Goal: Task Accomplishment & Management: Complete application form

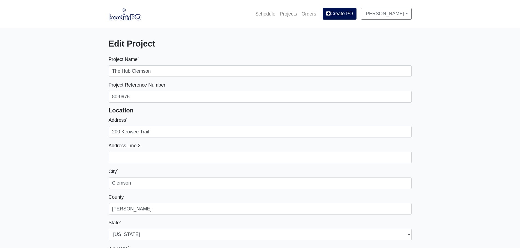
select select
click at [115, 19] on img at bounding box center [125, 14] width 33 height 13
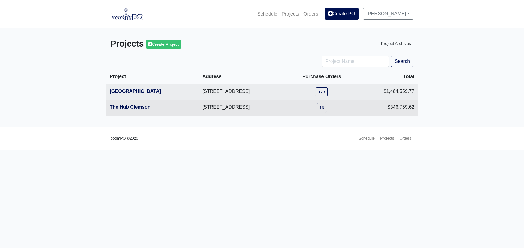
click at [117, 111] on th "The Hub Clemson" at bounding box center [152, 108] width 92 height 16
click at [117, 107] on link "The Hub Clemson" at bounding box center [130, 106] width 41 height 5
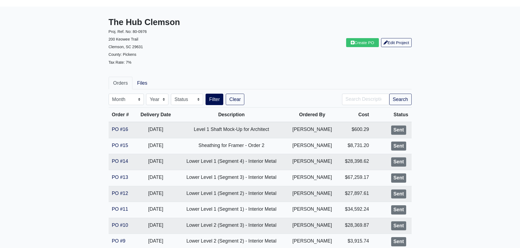
scroll to position [55, 0]
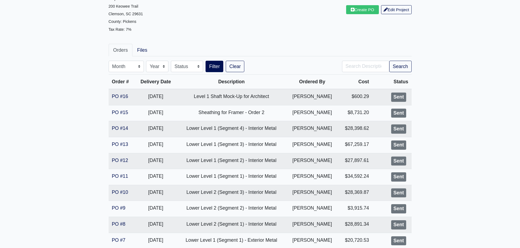
click at [441, 73] on main "The Hub Clemson Proj. Ref. No: [PHONE_NUMBER] Keowee Trail Clemson, [GEOGRAPHIC…" at bounding box center [260, 174] width 520 height 401
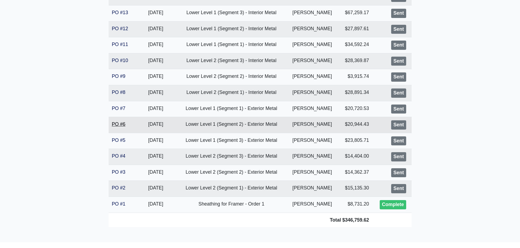
scroll to position [177, 0]
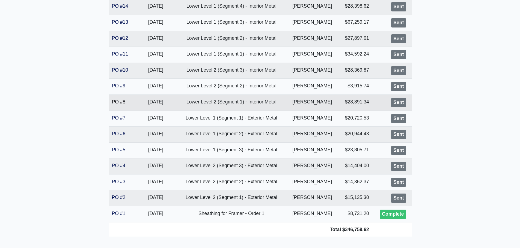
click at [117, 102] on link "PO #8" at bounding box center [119, 101] width 14 height 5
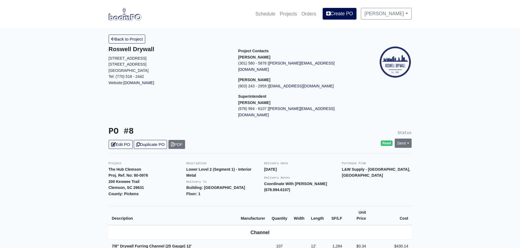
click at [123, 41] on link "Back to Project" at bounding box center [127, 39] width 37 height 9
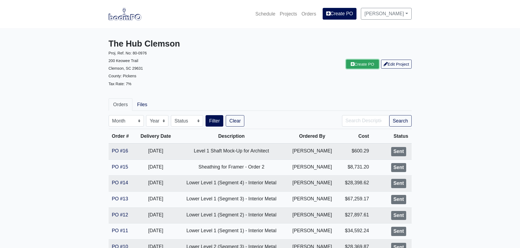
click at [351, 65] on icon at bounding box center [352, 64] width 4 height 4
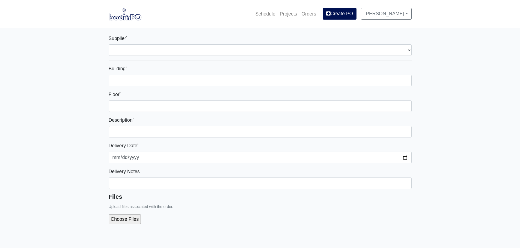
select select
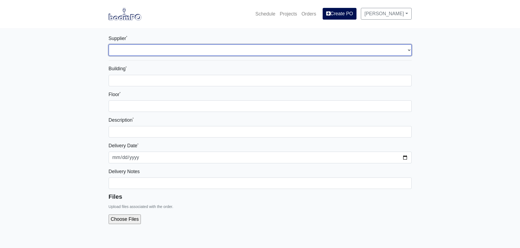
click at [143, 50] on select "Select one... L&W Supply - Simpsonville, SC" at bounding box center [260, 49] width 303 height 11
select select "41"
click at [109, 44] on select "Select one... L&W Supply - Simpsonville, SC" at bounding box center [260, 49] width 303 height 11
select select
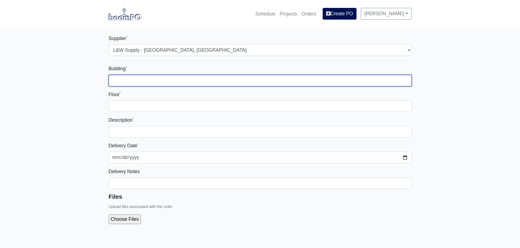
click at [130, 83] on input "Building *" at bounding box center [260, 80] width 303 height 11
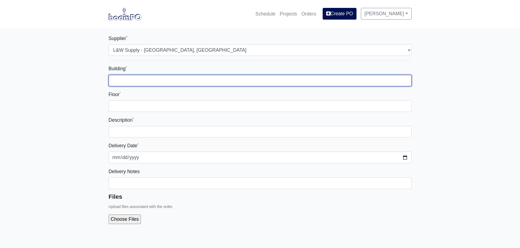
click at [126, 78] on input "Building *" at bounding box center [260, 80] width 303 height 11
type input "Main Building"
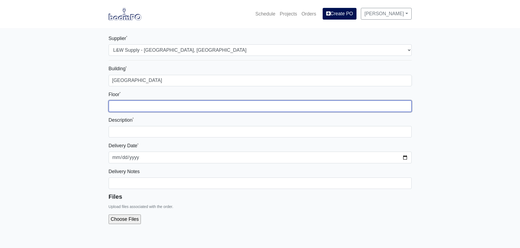
click at [128, 108] on input "Floor *" at bounding box center [260, 106] width 303 height 11
type input "Level 1"
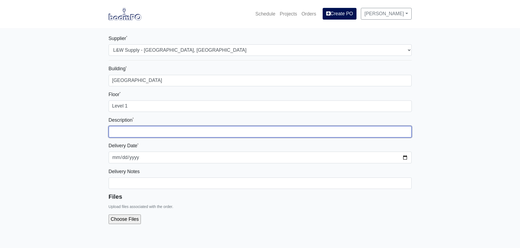
click at [137, 133] on input "text" at bounding box center [260, 131] width 303 height 11
type input "Ceiling Framing - Lower Level 2 (Segment 1)"
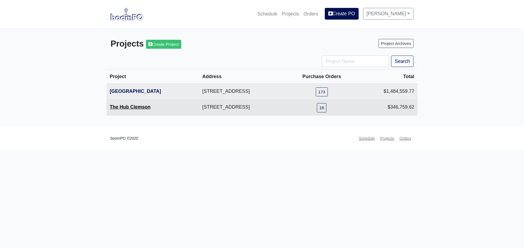
click at [133, 108] on link "The Hub Clemson" at bounding box center [130, 106] width 41 height 5
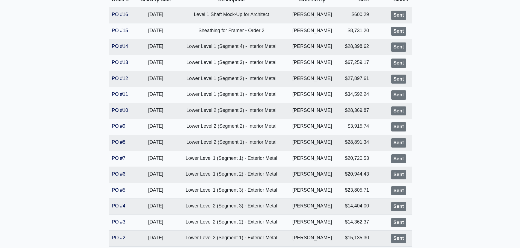
scroll to position [136, 0]
click at [121, 144] on link "PO #8" at bounding box center [119, 142] width 14 height 5
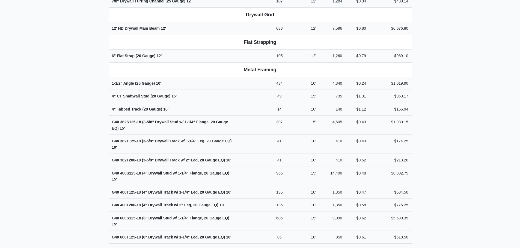
scroll to position [136, 0]
